Goal: Transaction & Acquisition: Purchase product/service

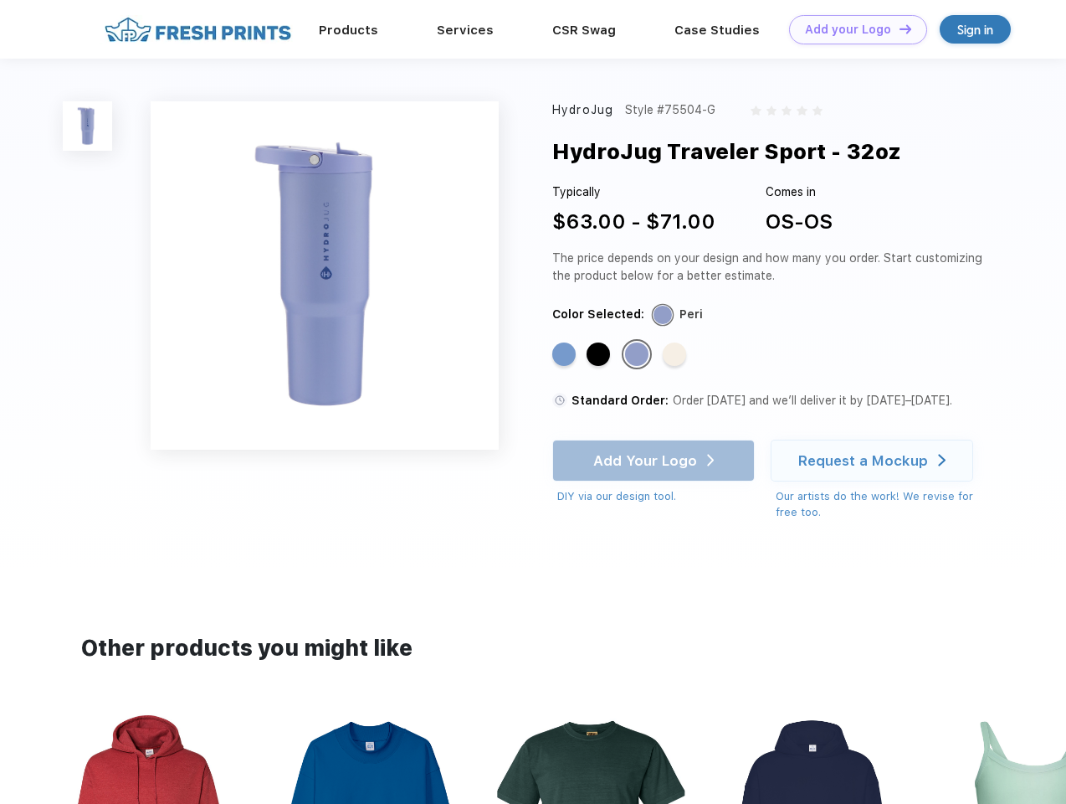
click at [852, 29] on link "Add your Logo Design Tool" at bounding box center [858, 29] width 138 height 29
click at [0, 0] on div "Design Tool" at bounding box center [0, 0] width 0 height 0
click at [898, 28] on link "Add your Logo Design Tool" at bounding box center [858, 29] width 138 height 29
click at [88, 126] on img at bounding box center [87, 125] width 49 height 49
click at [566, 355] on div "Standard Color" at bounding box center [563, 353] width 23 height 23
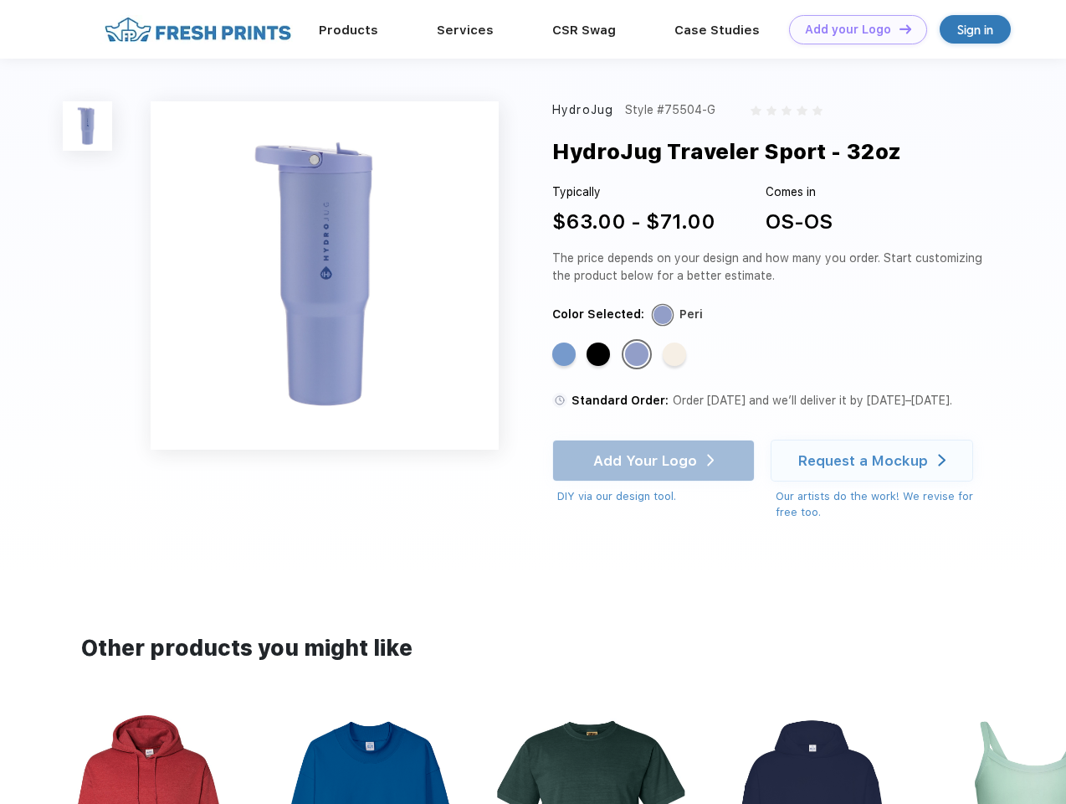
click at [600, 355] on div "Standard Color" at bounding box center [598, 353] width 23 height 23
click at [639, 355] on div "Standard Color" at bounding box center [636, 353] width 23 height 23
click at [676, 355] on div "Standard Color" at bounding box center [674, 353] width 23 height 23
click at [655, 460] on div "Add Your Logo DIY via our design tool. Ah shoot! This product isn't up in our d…" at bounding box center [653, 471] width 203 height 65
click at [875, 460] on div "Request a Mockup" at bounding box center [864, 460] width 130 height 17
